Goal: Navigation & Orientation: Find specific page/section

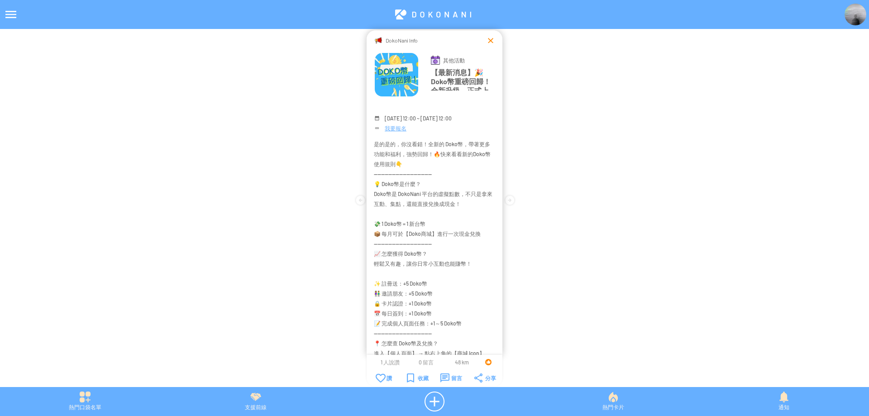
click at [490, 39] on div at bounding box center [490, 40] width 9 height 9
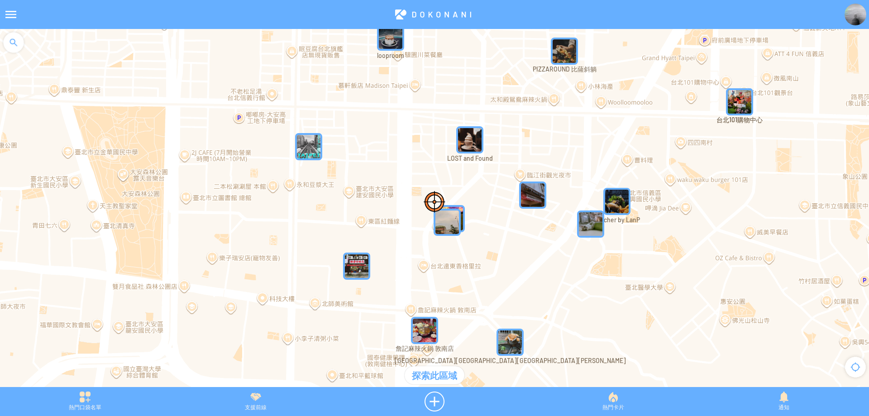
click at [10, 41] on div at bounding box center [13, 42] width 27 height 27
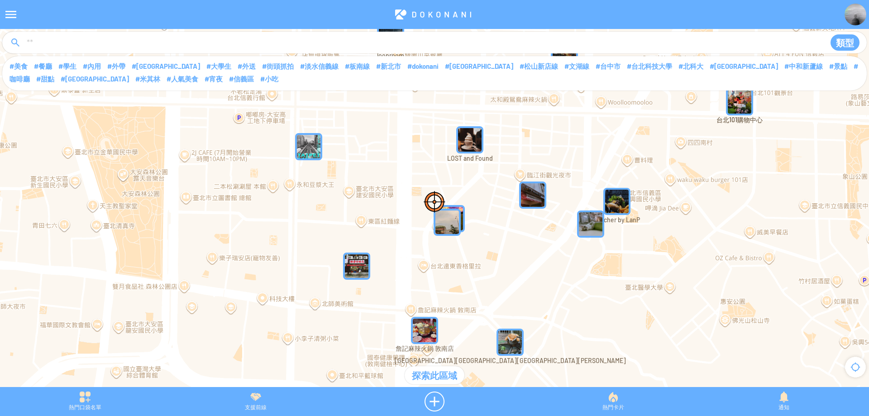
click at [92, 43] on input at bounding box center [421, 42] width 791 height 17
type input "****"
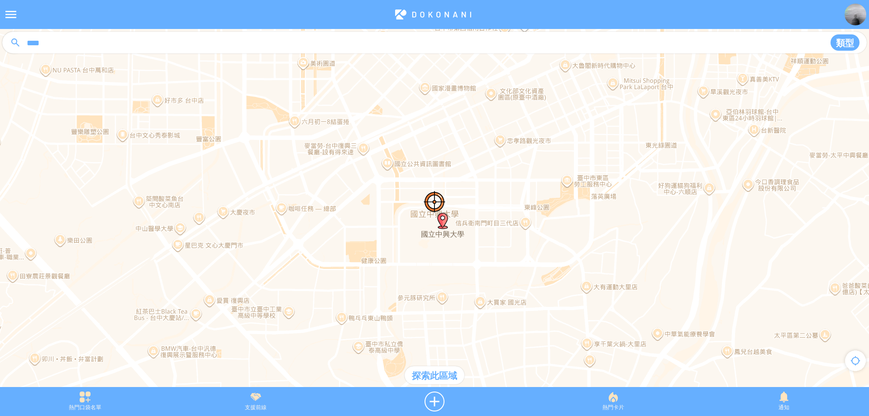
click at [438, 381] on div "探索此區域" at bounding box center [435, 375] width 60 height 18
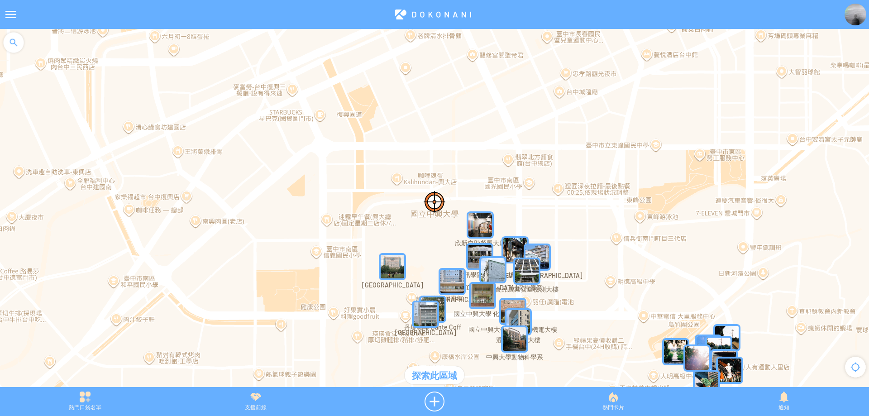
click at [385, 266] on img "S1vic3TPfXaMapIcon" at bounding box center [392, 266] width 27 height 27
click at [401, 262] on img "S1vic3TPfXaMapIcon" at bounding box center [406, 280] width 54 height 54
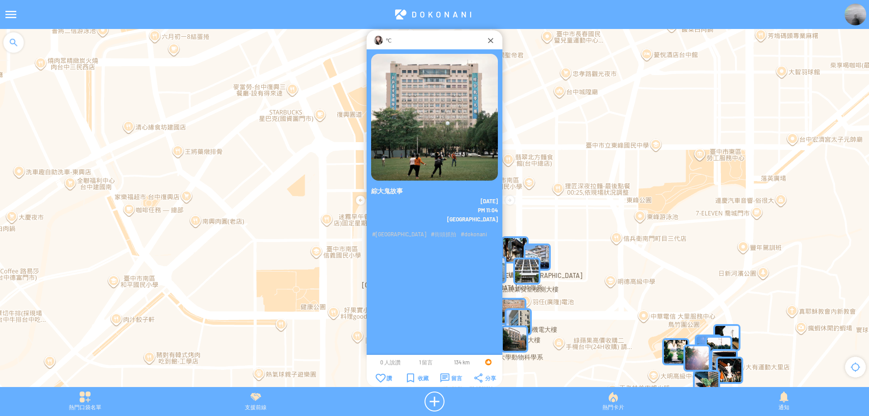
click at [385, 42] on div "℃" at bounding box center [434, 40] width 103 height 9
click at [380, 39] on img at bounding box center [378, 40] width 9 height 9
click at [867, 23] on div at bounding box center [857, 15] width 24 height 22
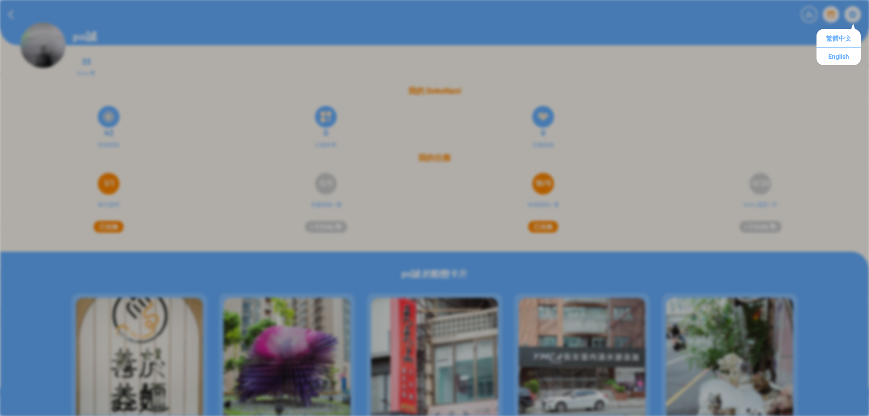
click at [739, 106] on div "42 街頭抓拍 0 口袋名單 0 支援前線" at bounding box center [434, 126] width 869 height 54
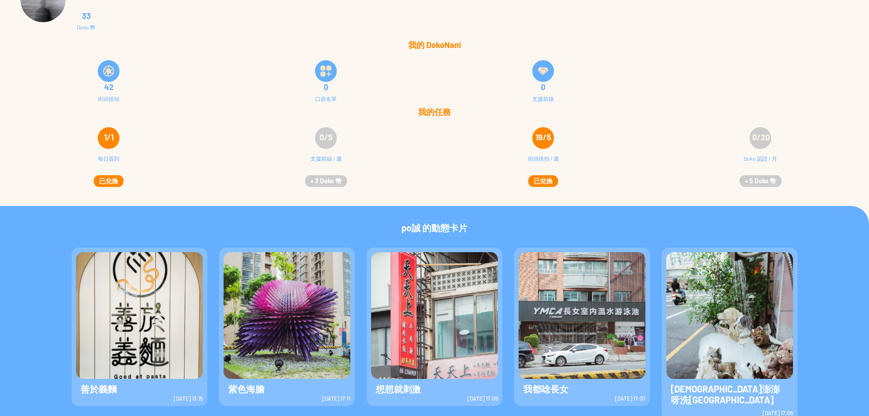
scroll to position [45, 0]
